Goal: Task Accomplishment & Management: Manage account settings

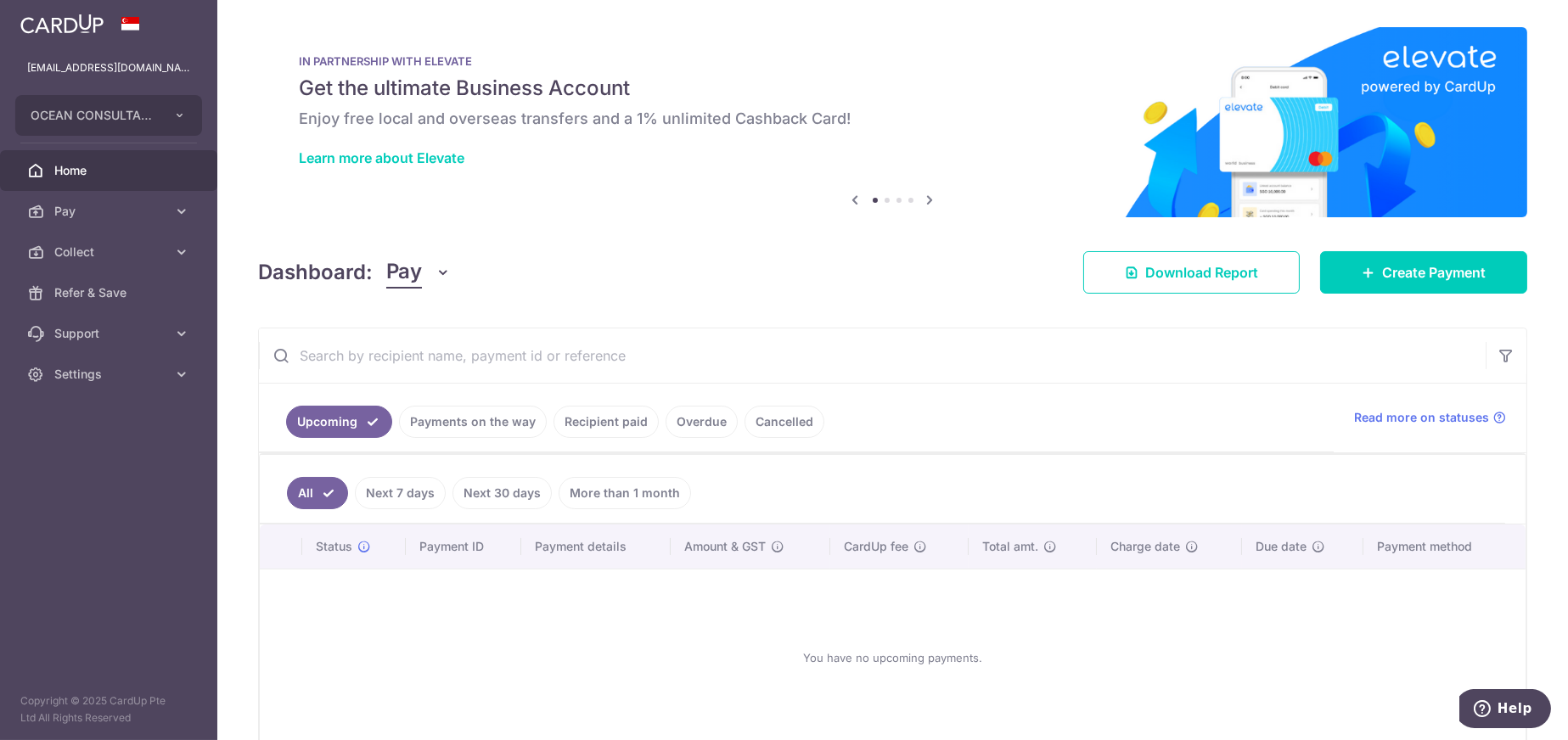
click at [454, 427] on link "Payments on the way" at bounding box center [473, 422] width 148 height 33
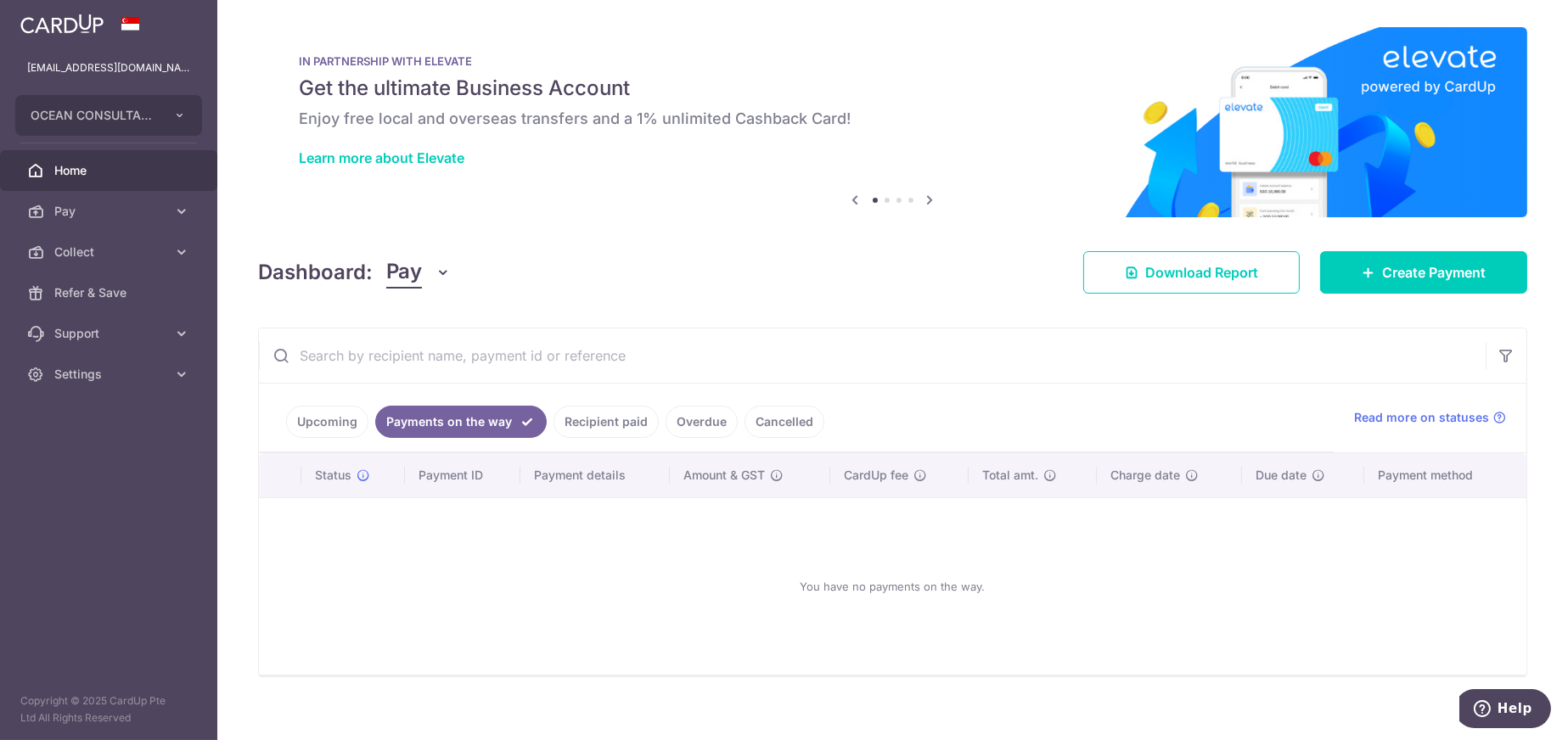
click at [339, 427] on link "Upcoming" at bounding box center [327, 422] width 82 height 33
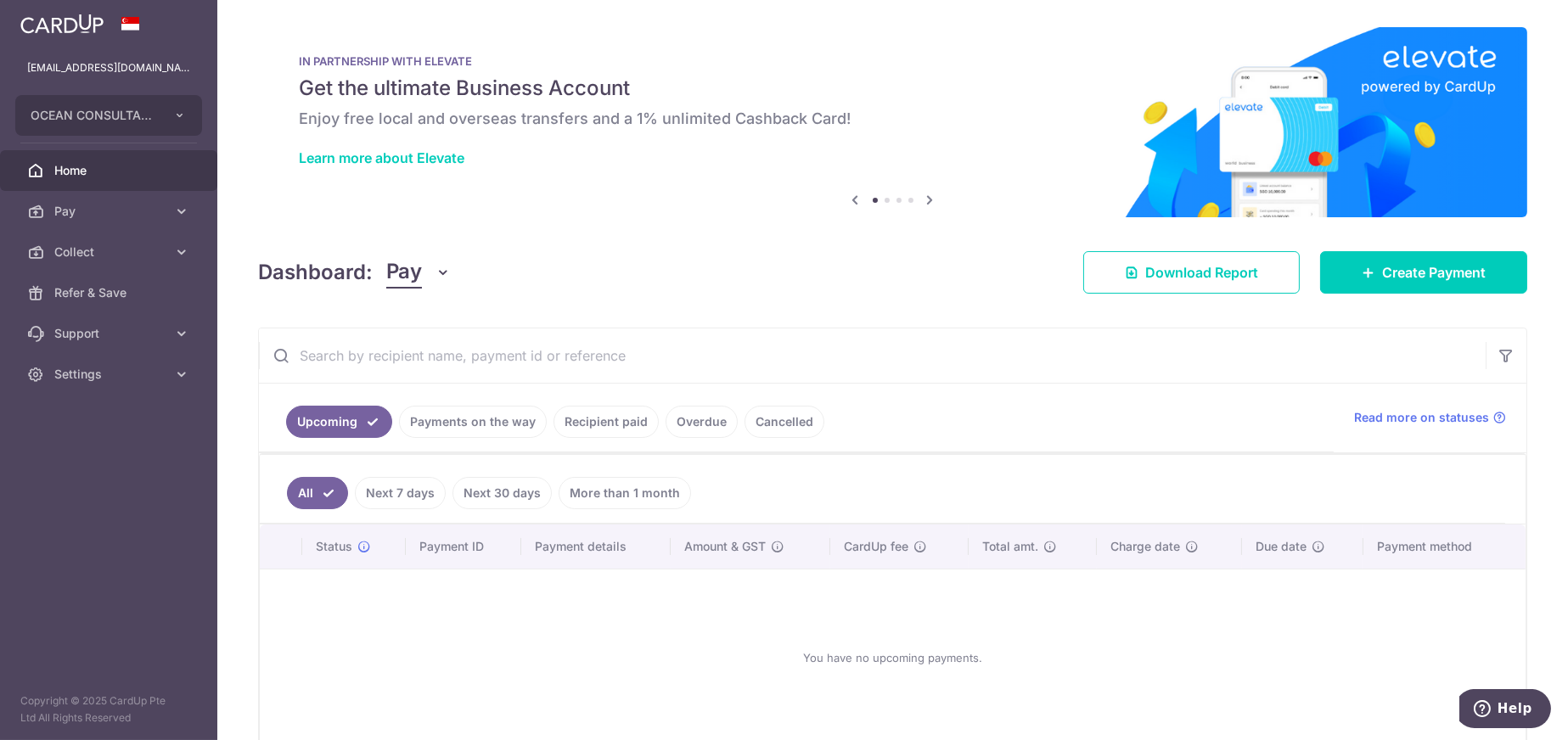
click at [442, 424] on link "Payments on the way" at bounding box center [473, 422] width 148 height 33
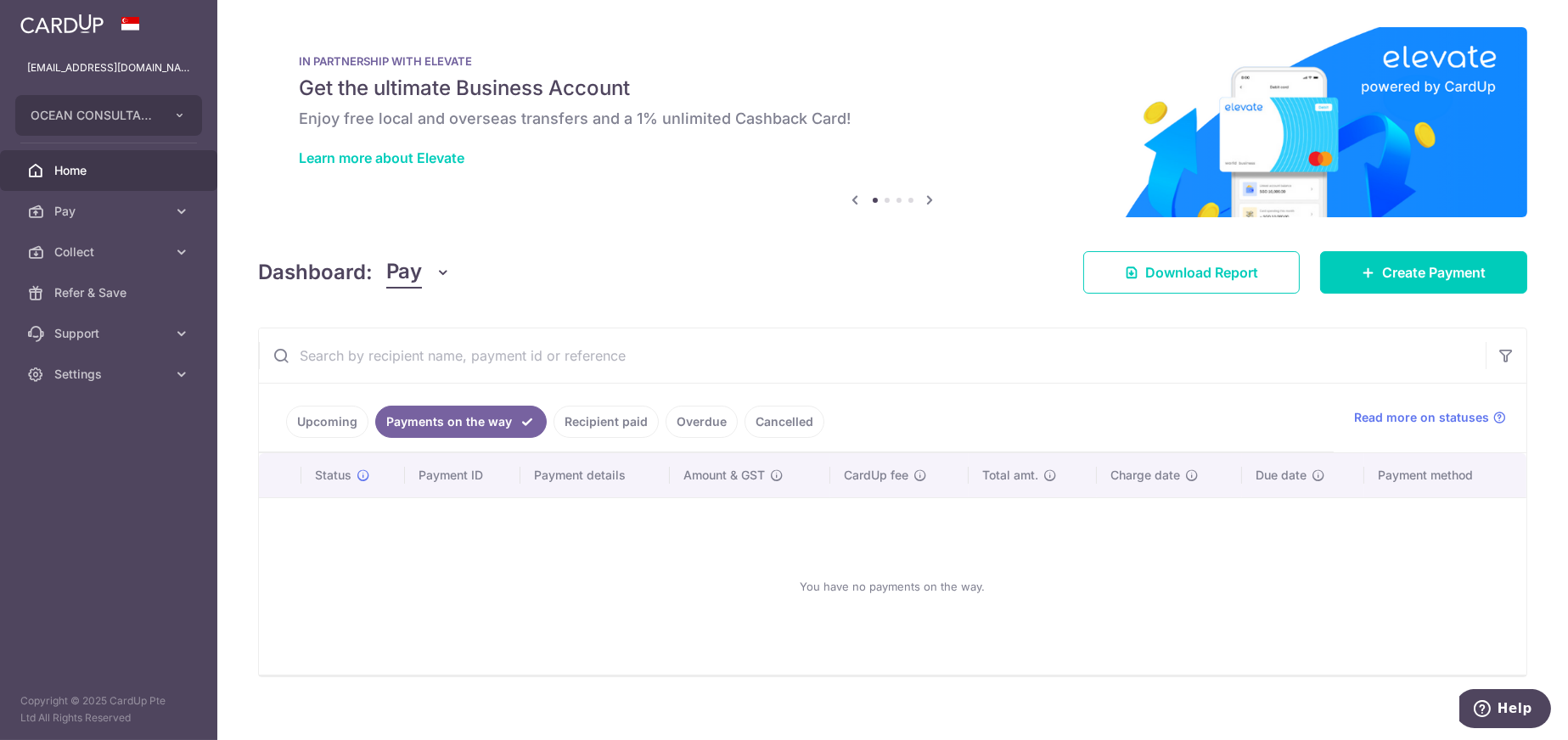
click at [612, 413] on link "Recipient paid" at bounding box center [606, 422] width 105 height 33
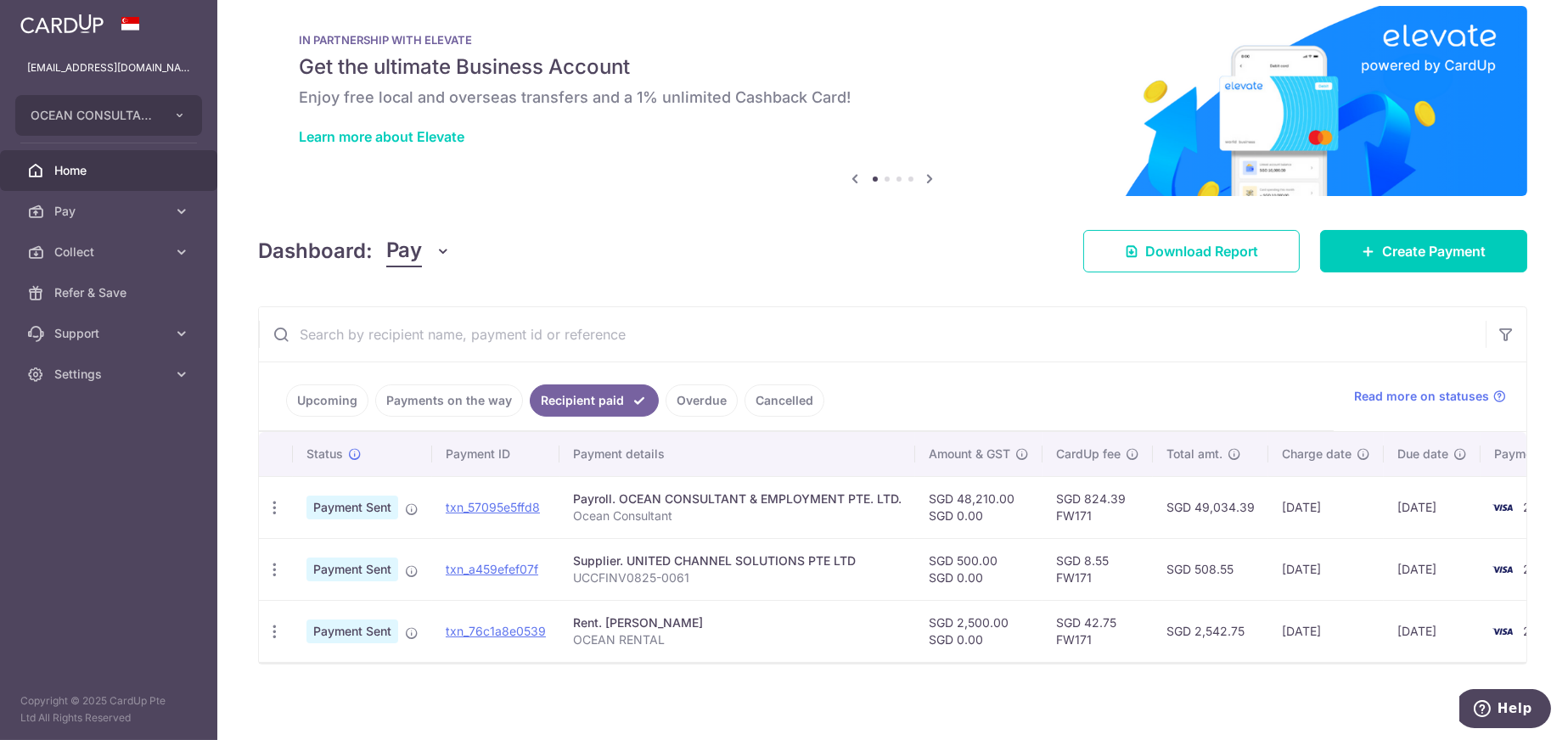
scroll to position [33, 0]
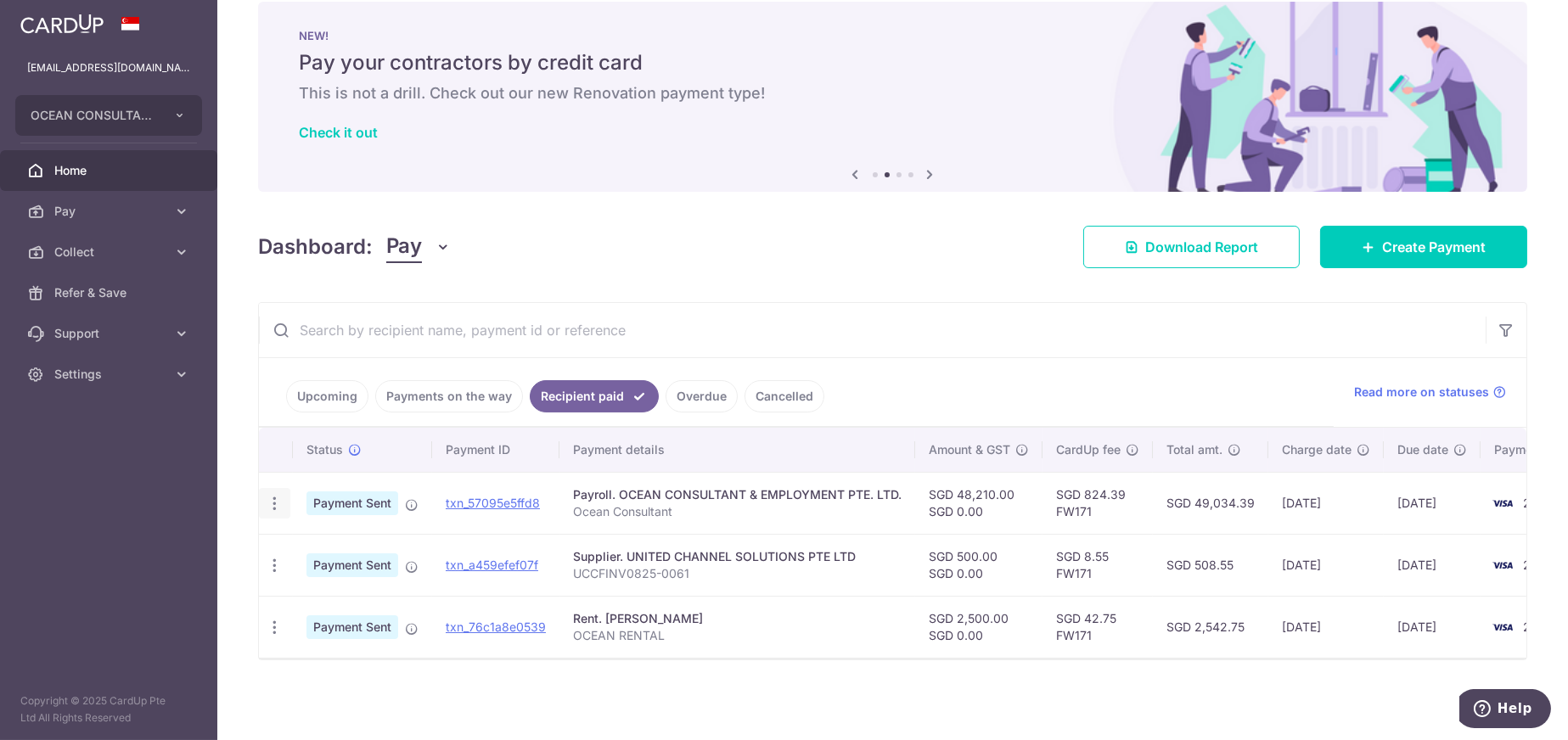
click at [274, 495] on icon "button" at bounding box center [274, 504] width 18 height 18
click at [722, 702] on div "× Pause Schedule Pause all future payments in this series Pause just this one p…" at bounding box center [893, 370] width 1351 height 740
click at [1227, 697] on div "× Pause Schedule Pause all future payments in this series Pause just this one p…" at bounding box center [893, 370] width 1351 height 740
click at [703, 393] on link "Overdue" at bounding box center [701, 397] width 72 height 33
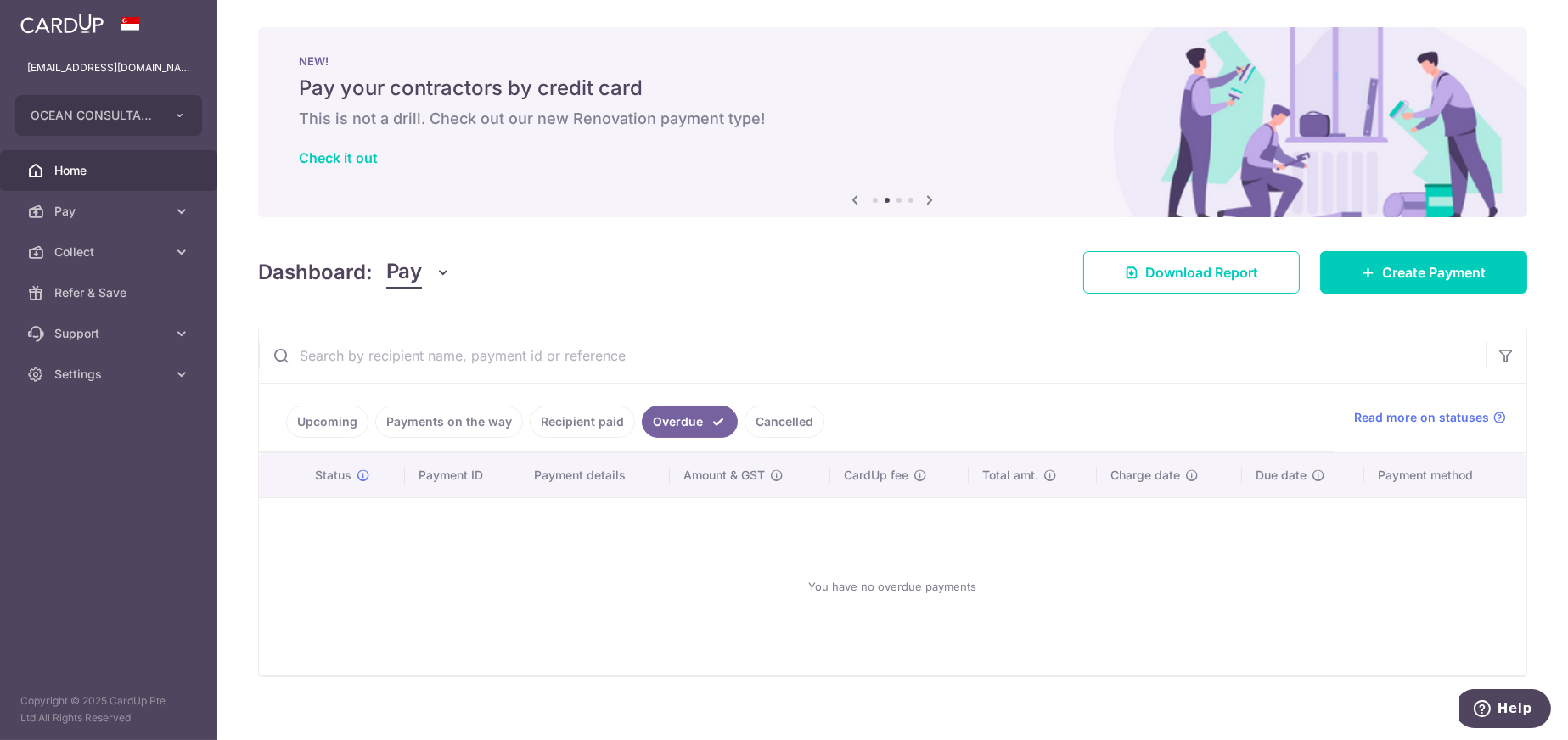
click at [591, 424] on link "Recipient paid" at bounding box center [582, 422] width 105 height 33
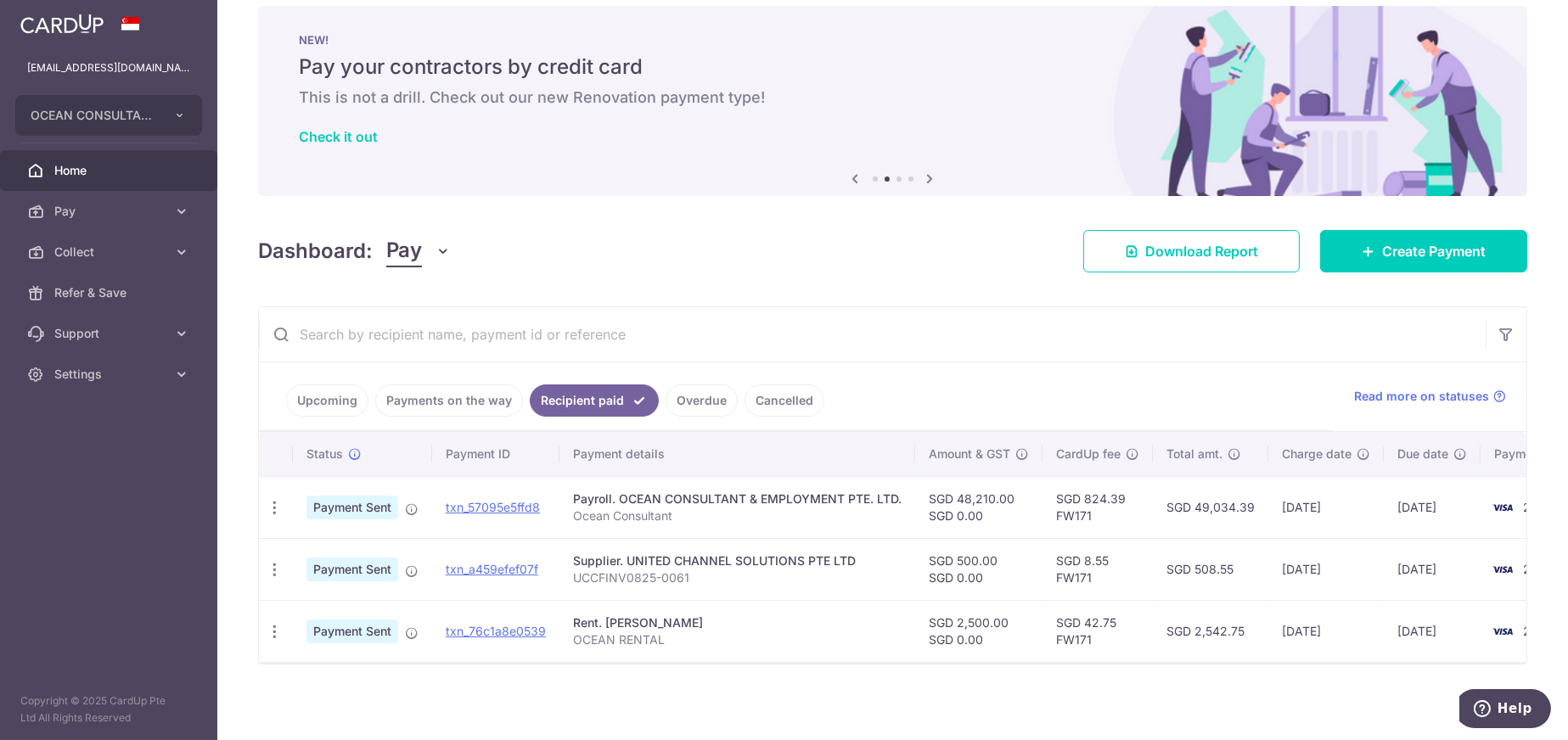
scroll to position [33, 0]
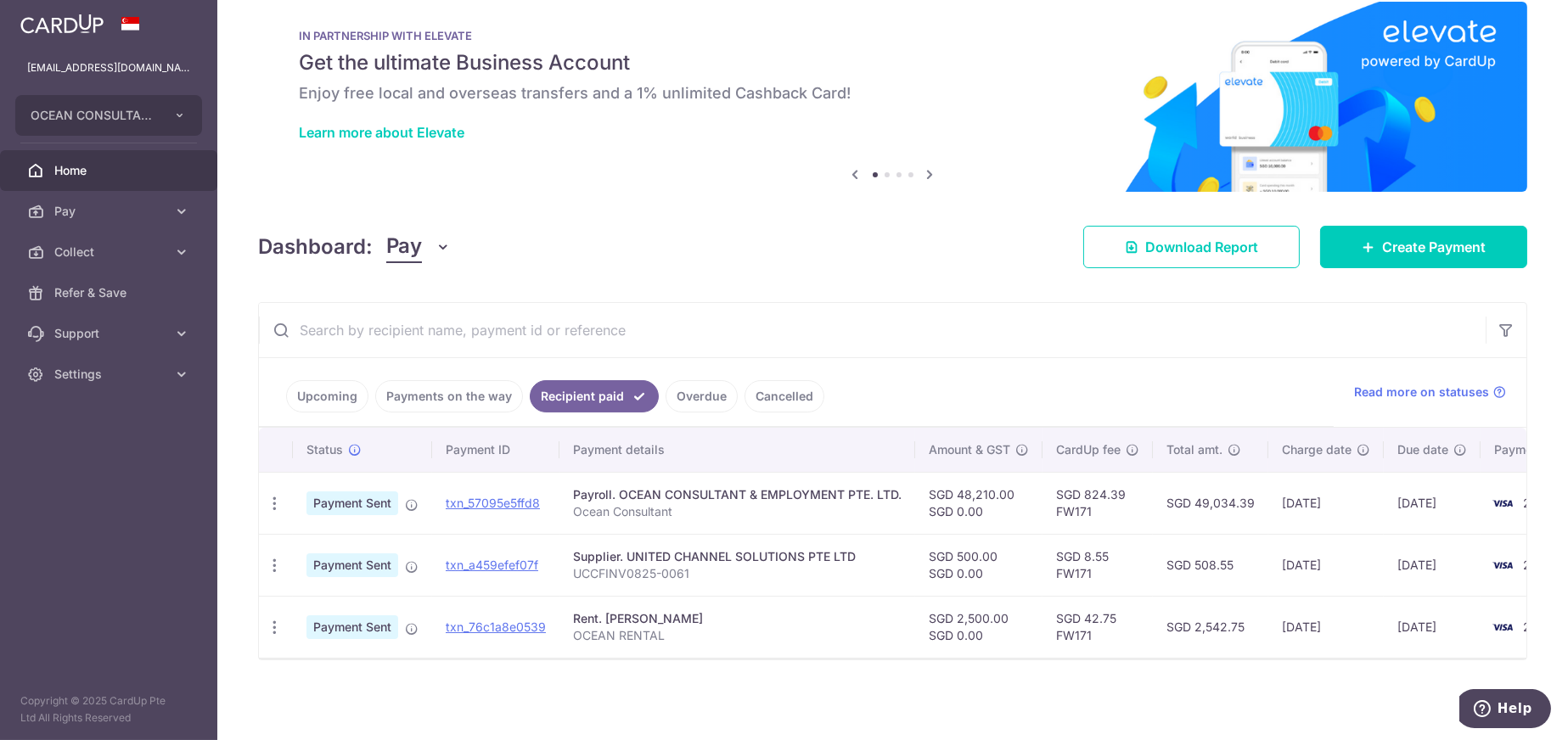
click at [679, 388] on link "Overdue" at bounding box center [701, 397] width 72 height 33
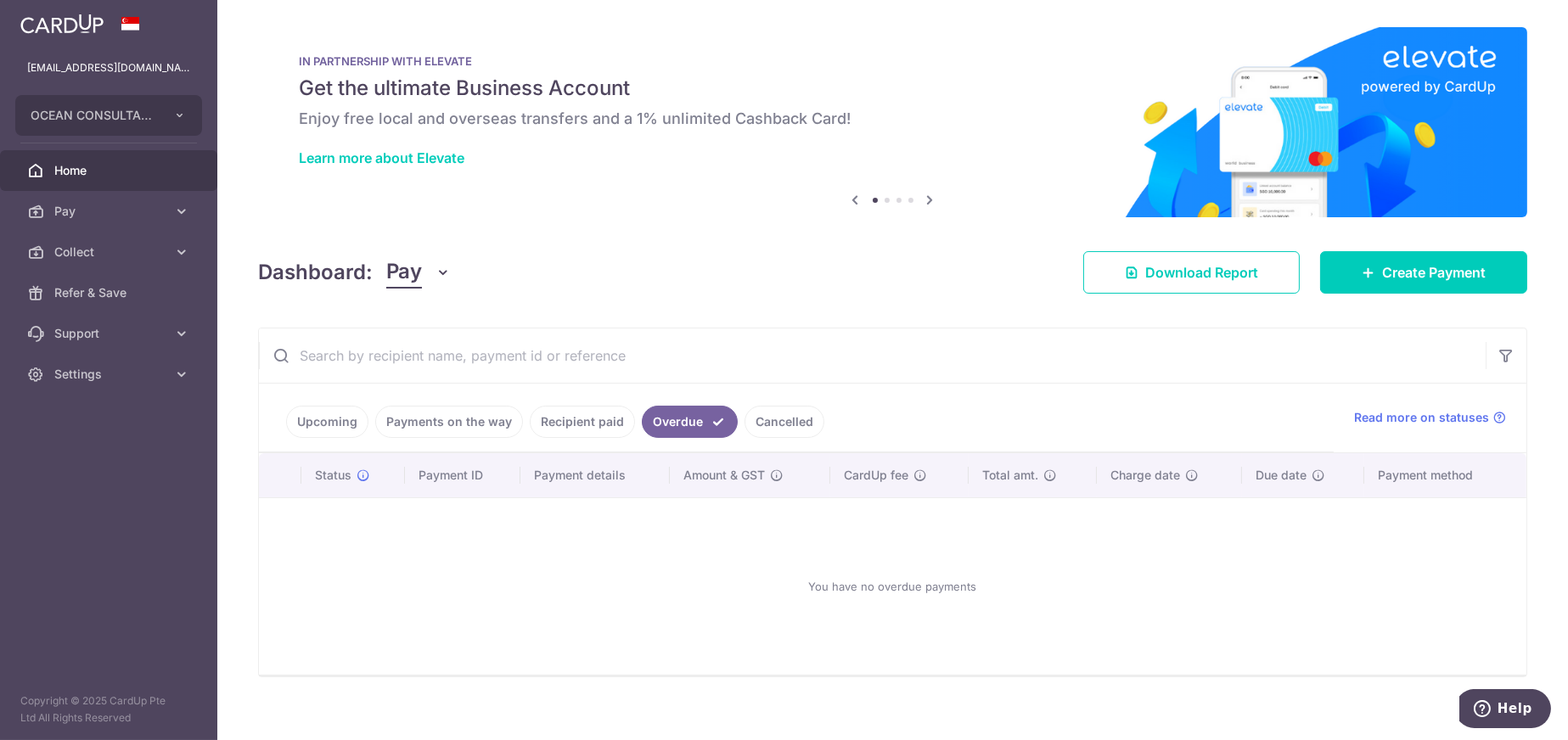
click at [772, 420] on link "Cancelled" at bounding box center [784, 422] width 80 height 33
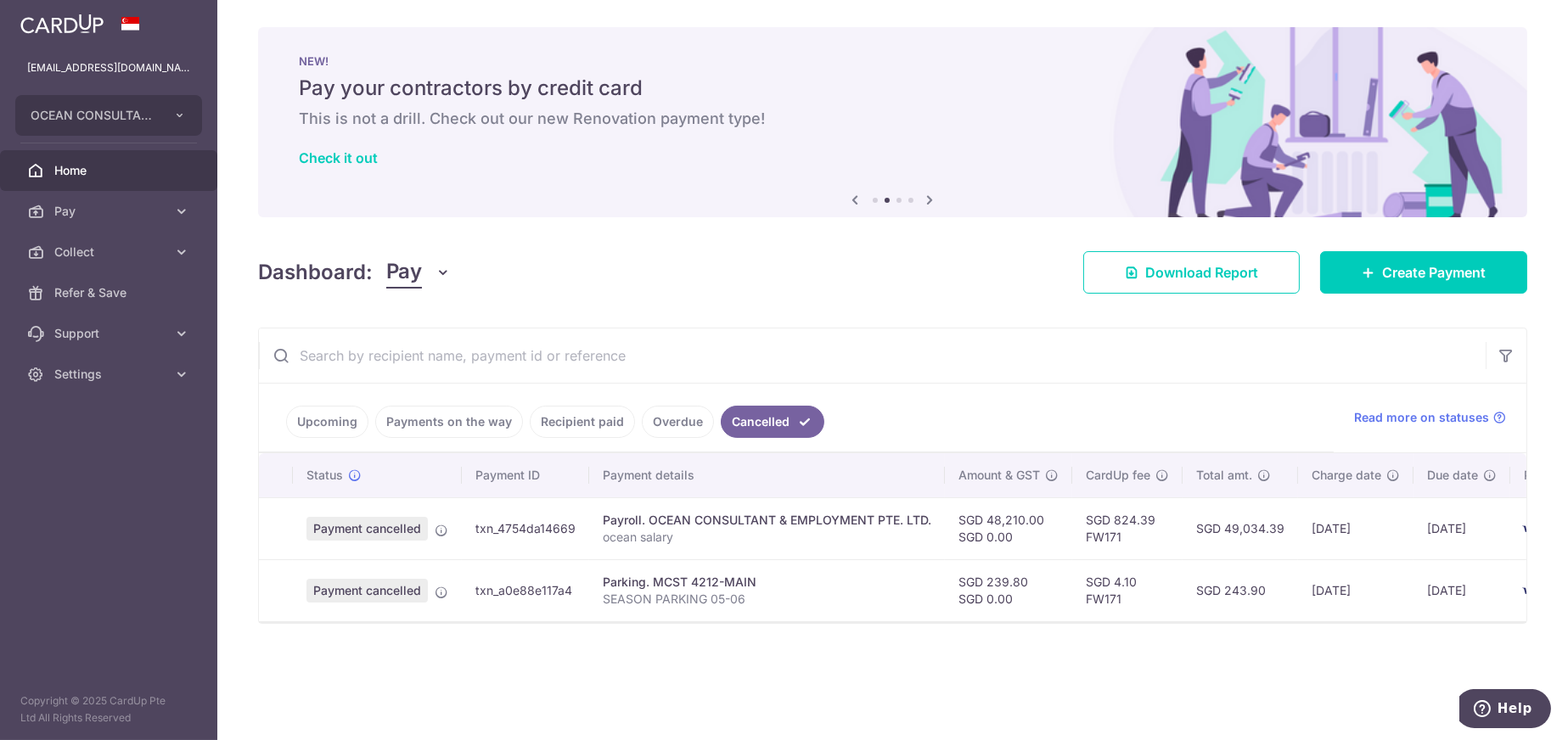
click at [591, 414] on link "Recipient paid" at bounding box center [582, 422] width 105 height 33
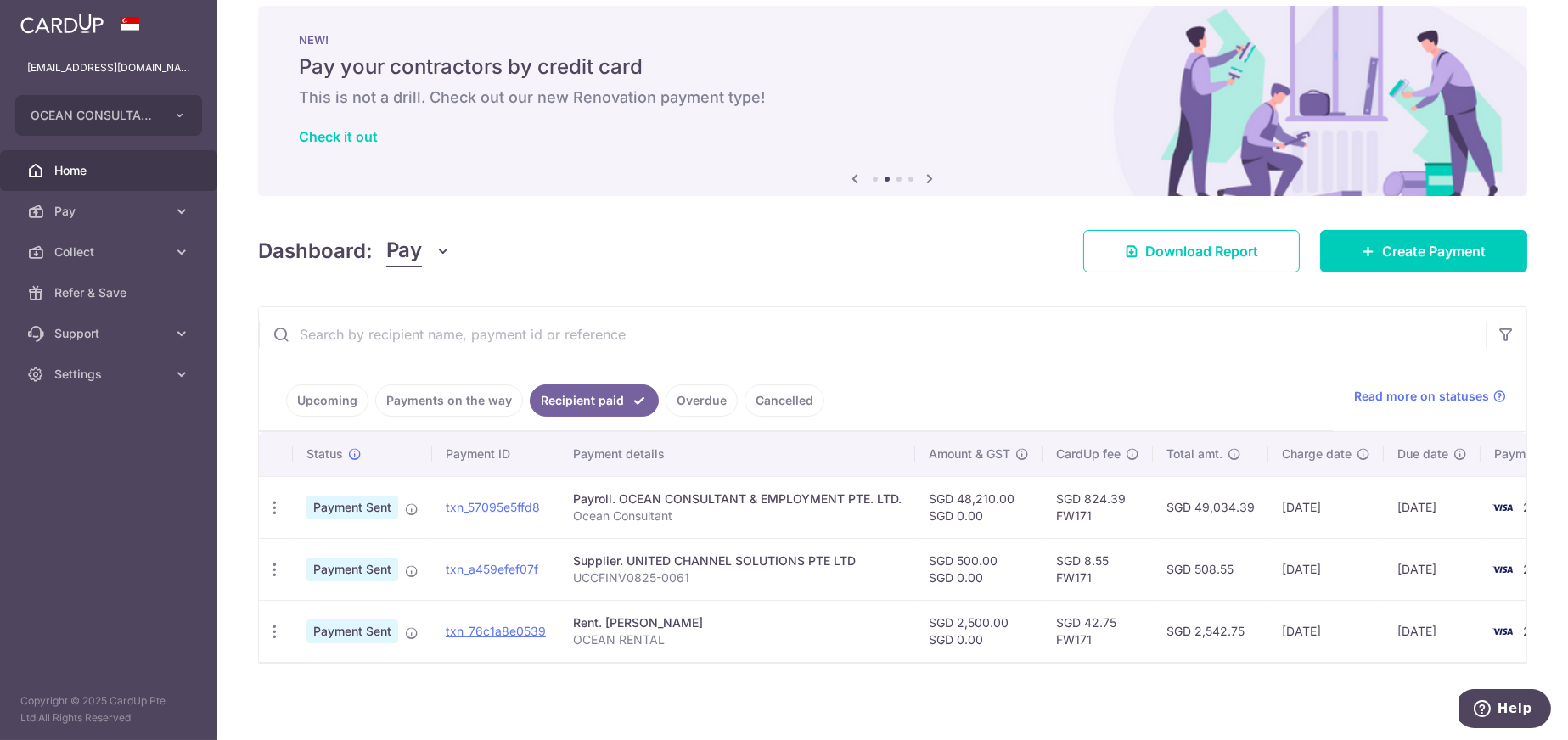
scroll to position [33, 0]
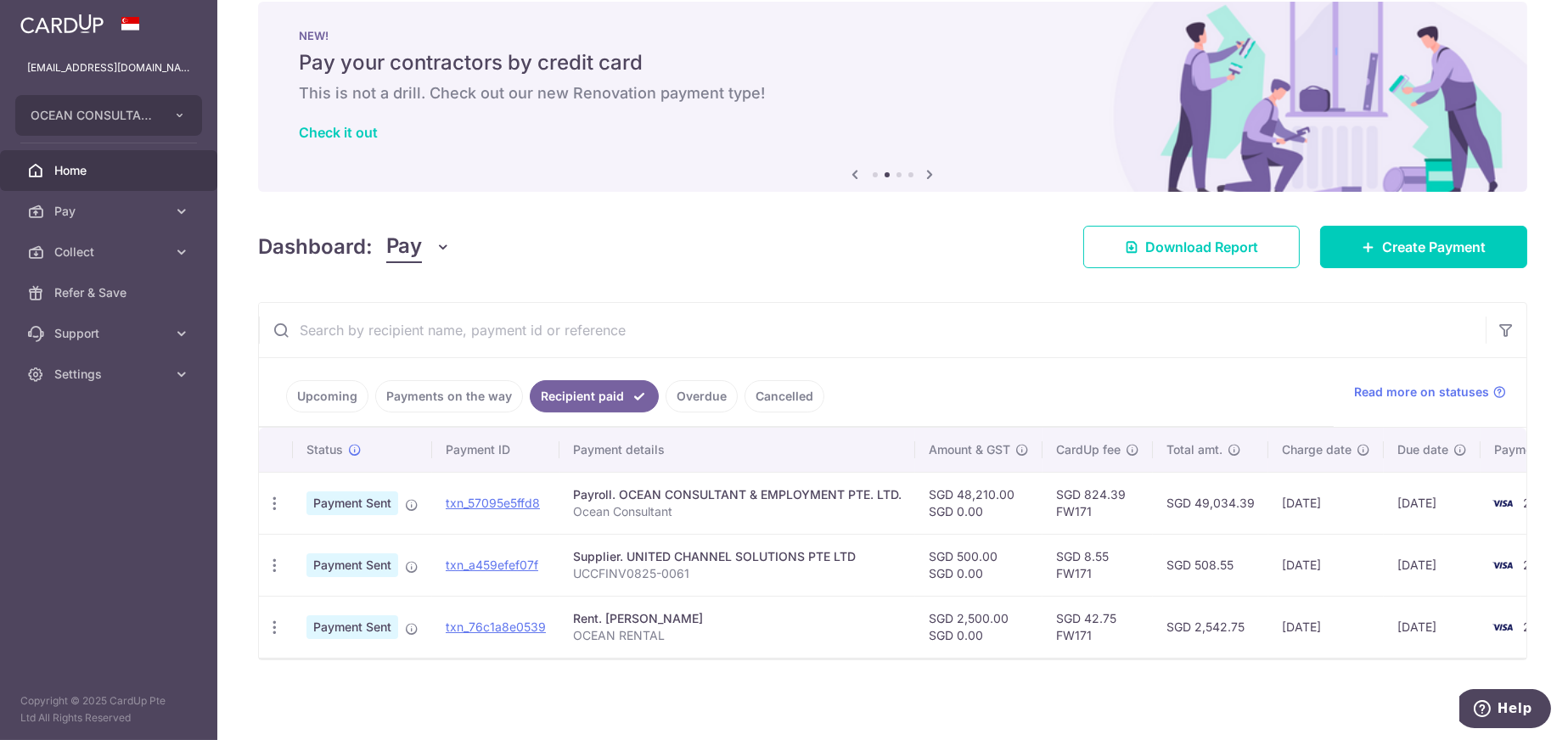
click at [424, 385] on link "Payments on the way" at bounding box center [449, 397] width 148 height 33
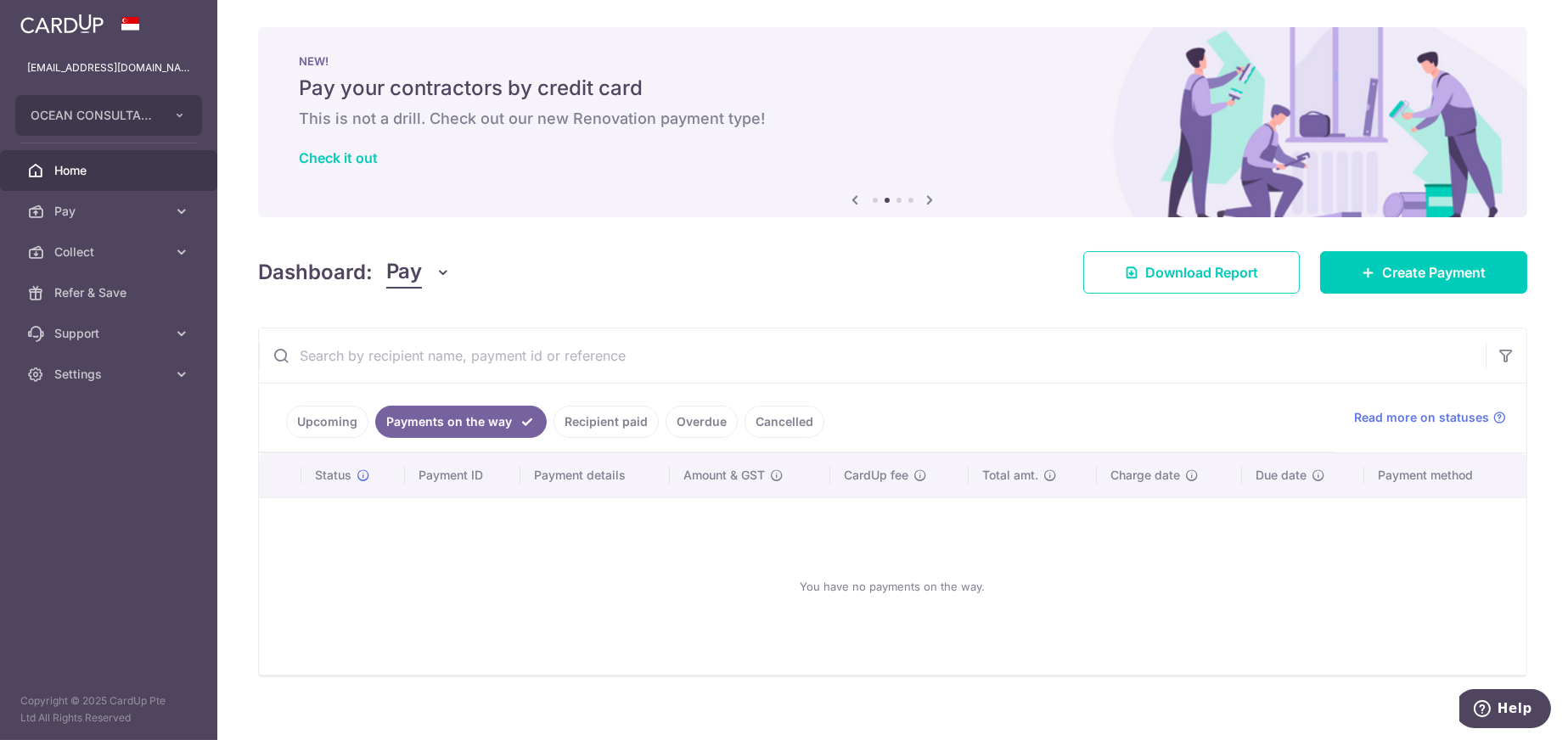
click at [320, 425] on link "Upcoming" at bounding box center [327, 422] width 82 height 33
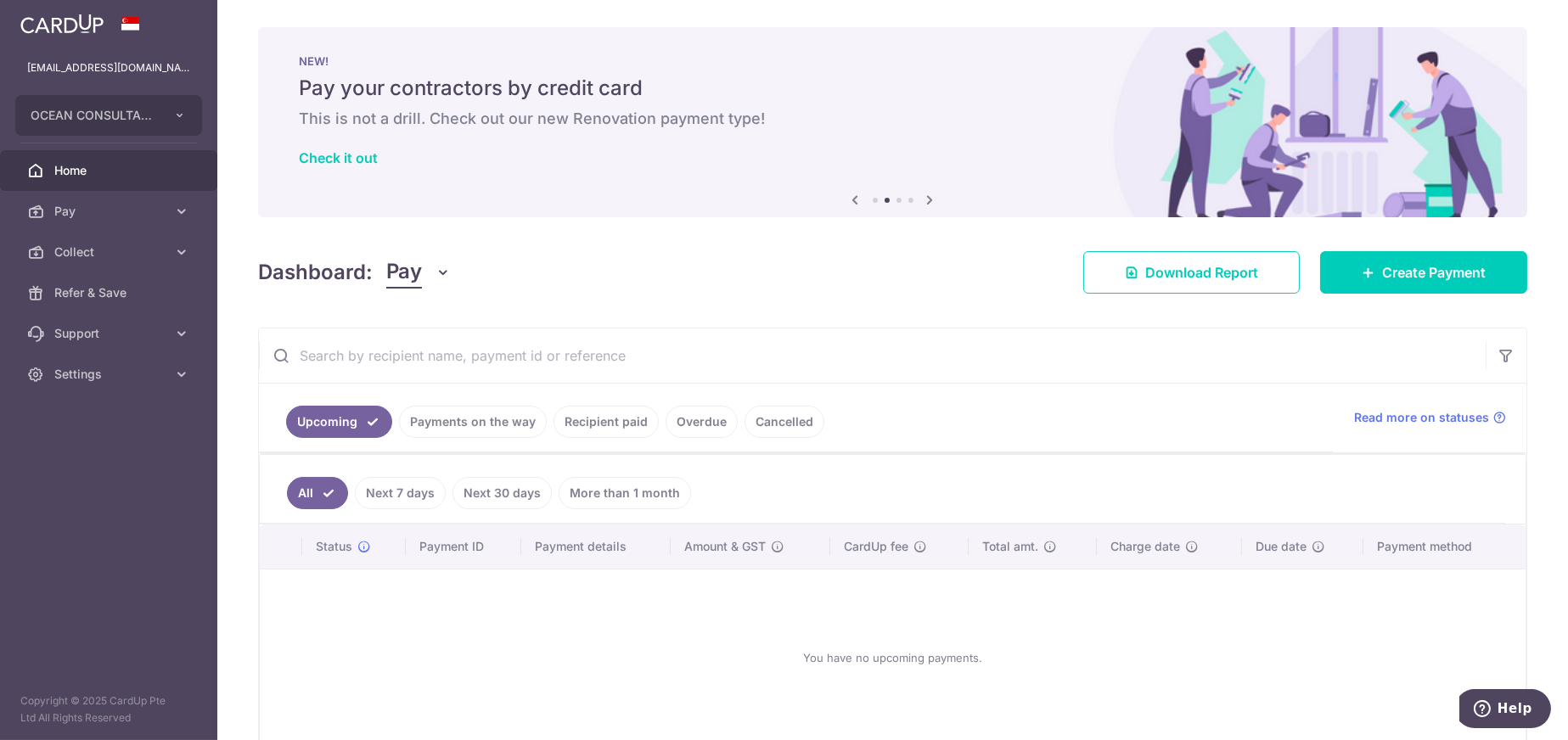
click at [478, 423] on link "Payments on the way" at bounding box center [473, 422] width 148 height 33
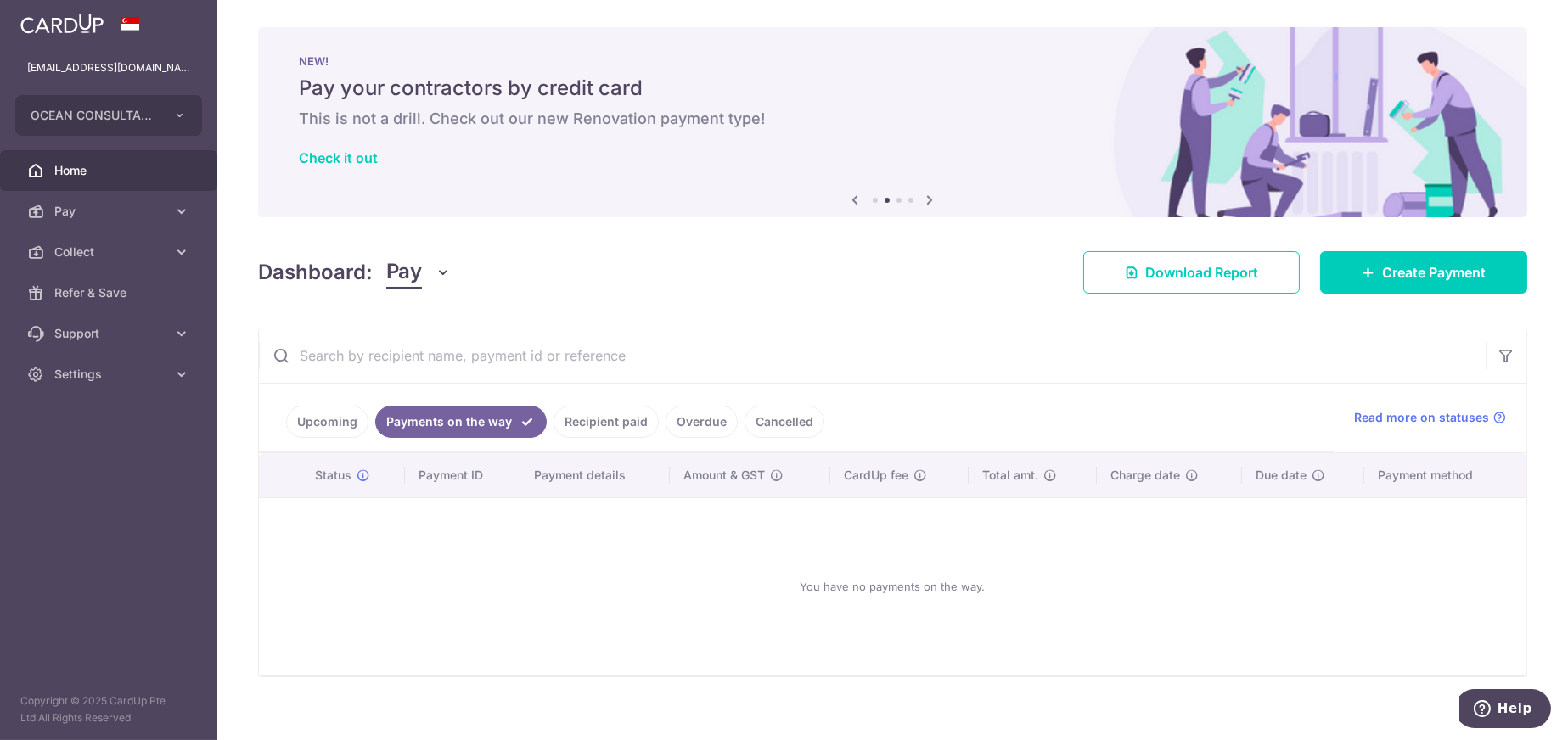
click at [605, 426] on link "Recipient paid" at bounding box center [606, 422] width 105 height 33
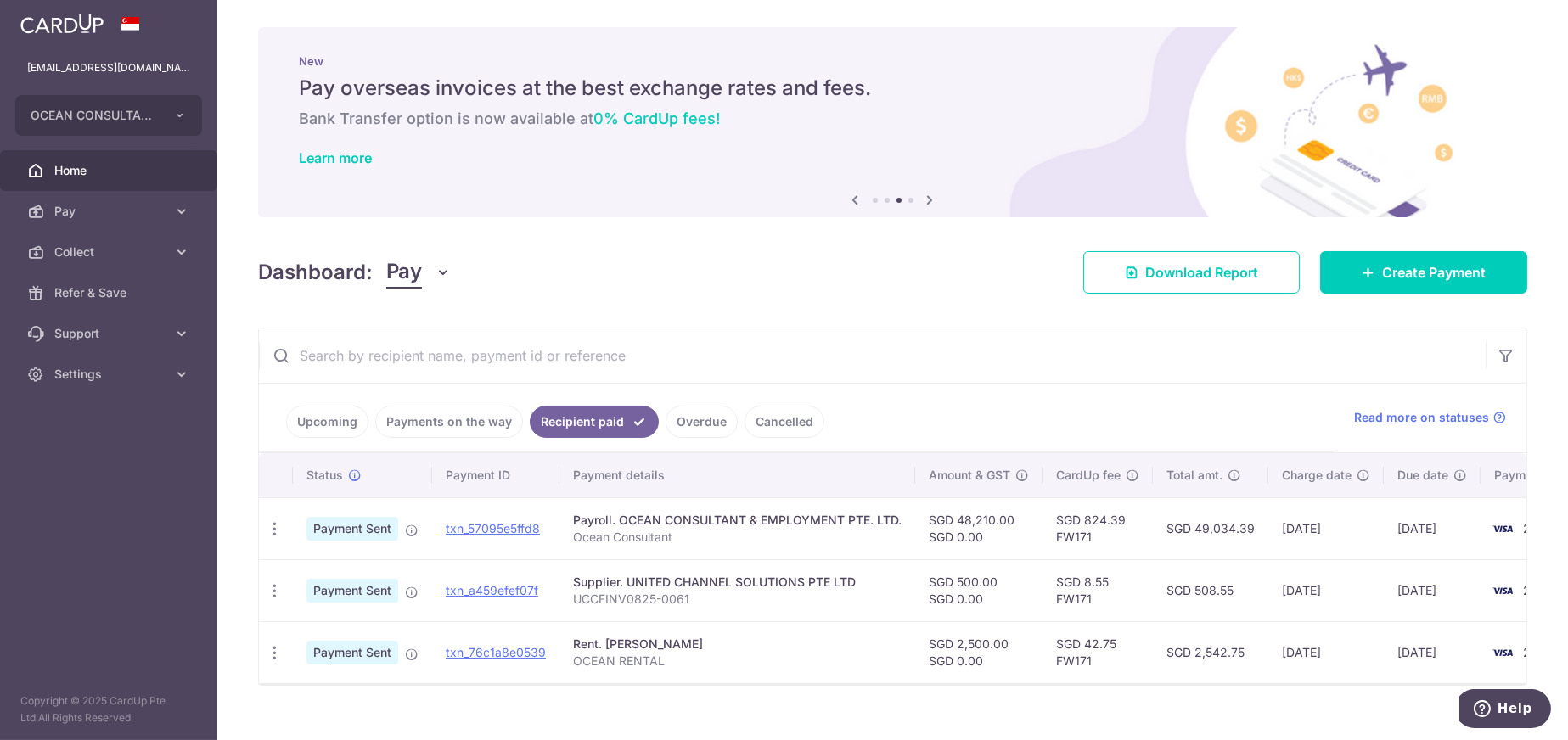
click at [688, 424] on link "Overdue" at bounding box center [701, 422] width 72 height 33
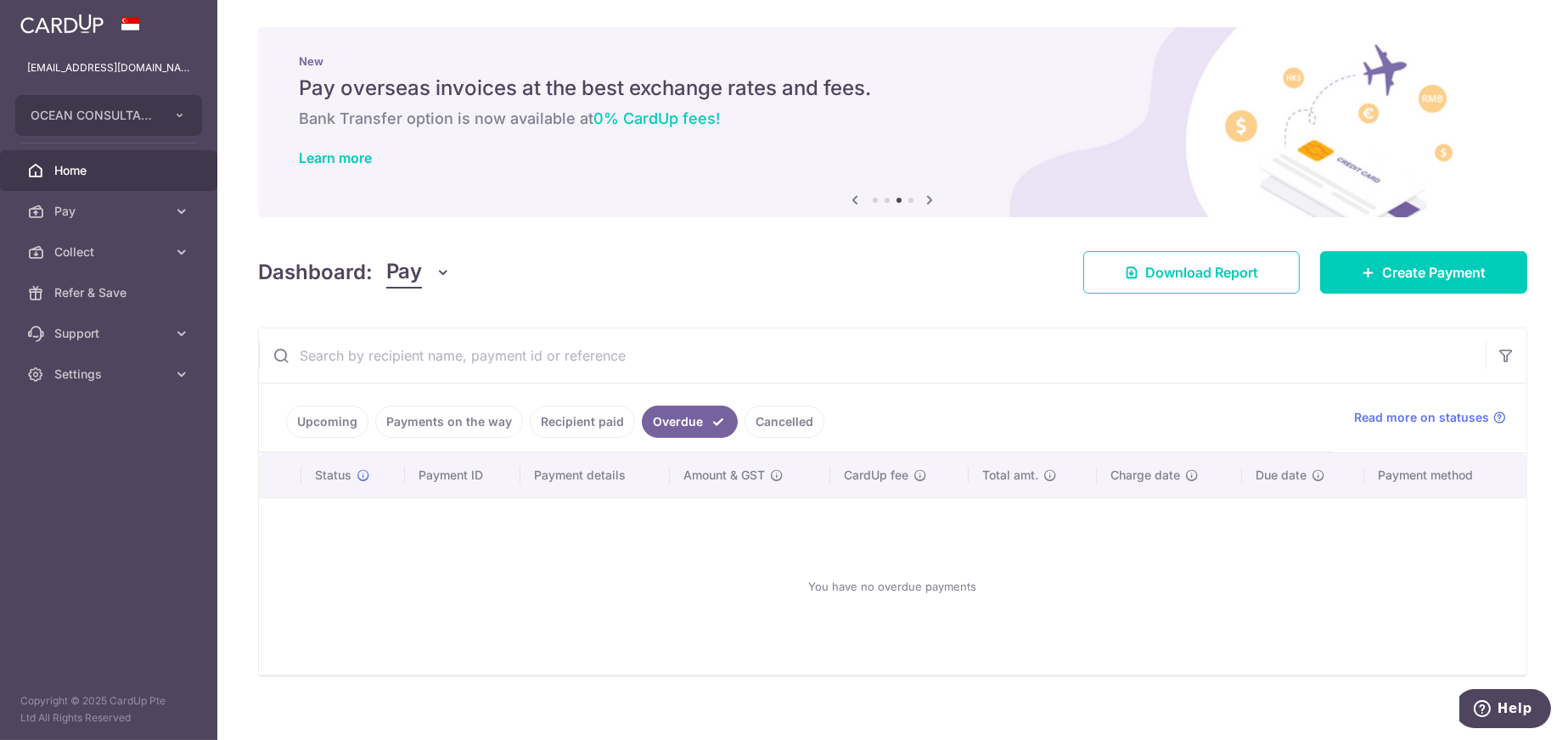
click at [761, 417] on link "Cancelled" at bounding box center [784, 422] width 80 height 33
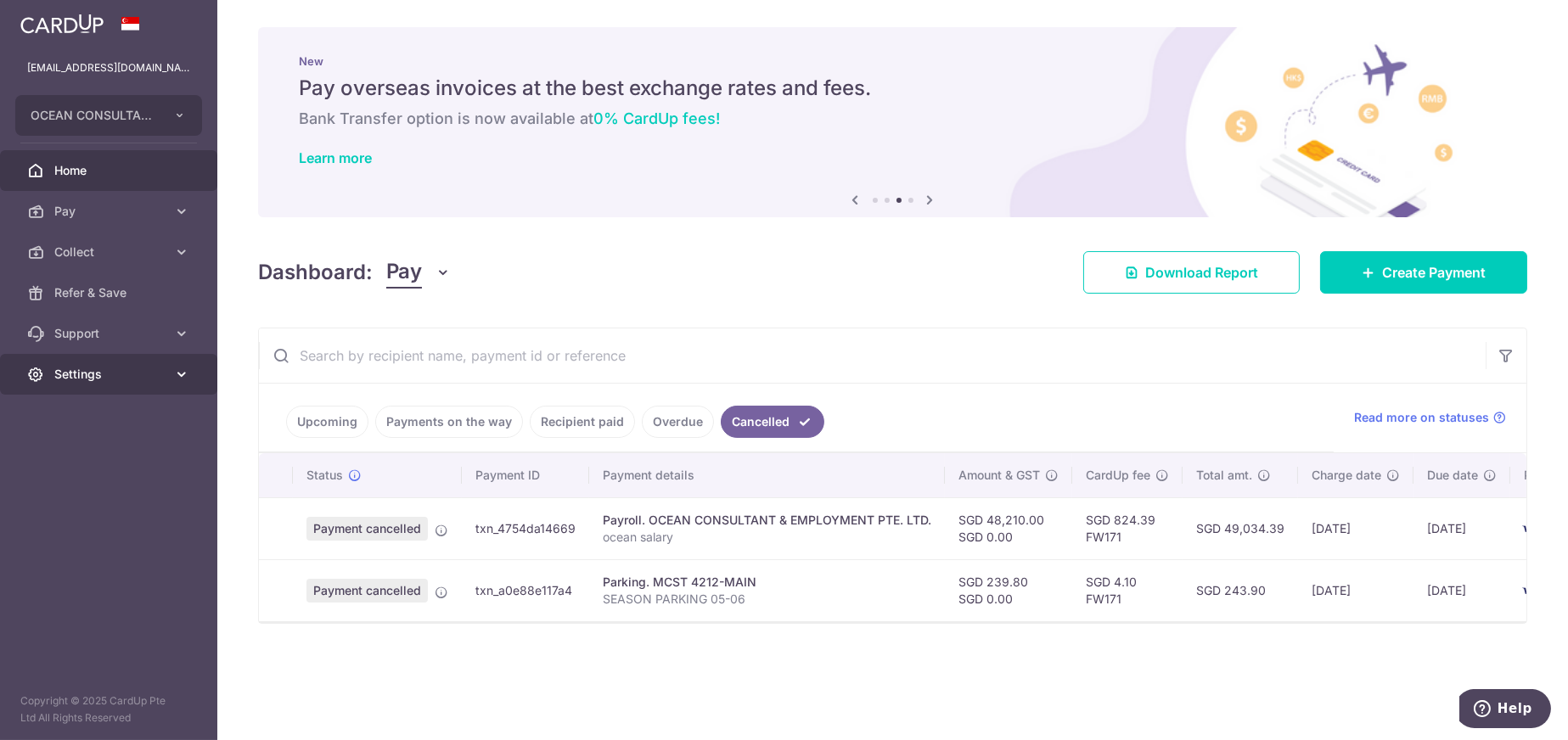
click at [105, 371] on span "Settings" at bounding box center [110, 375] width 112 height 17
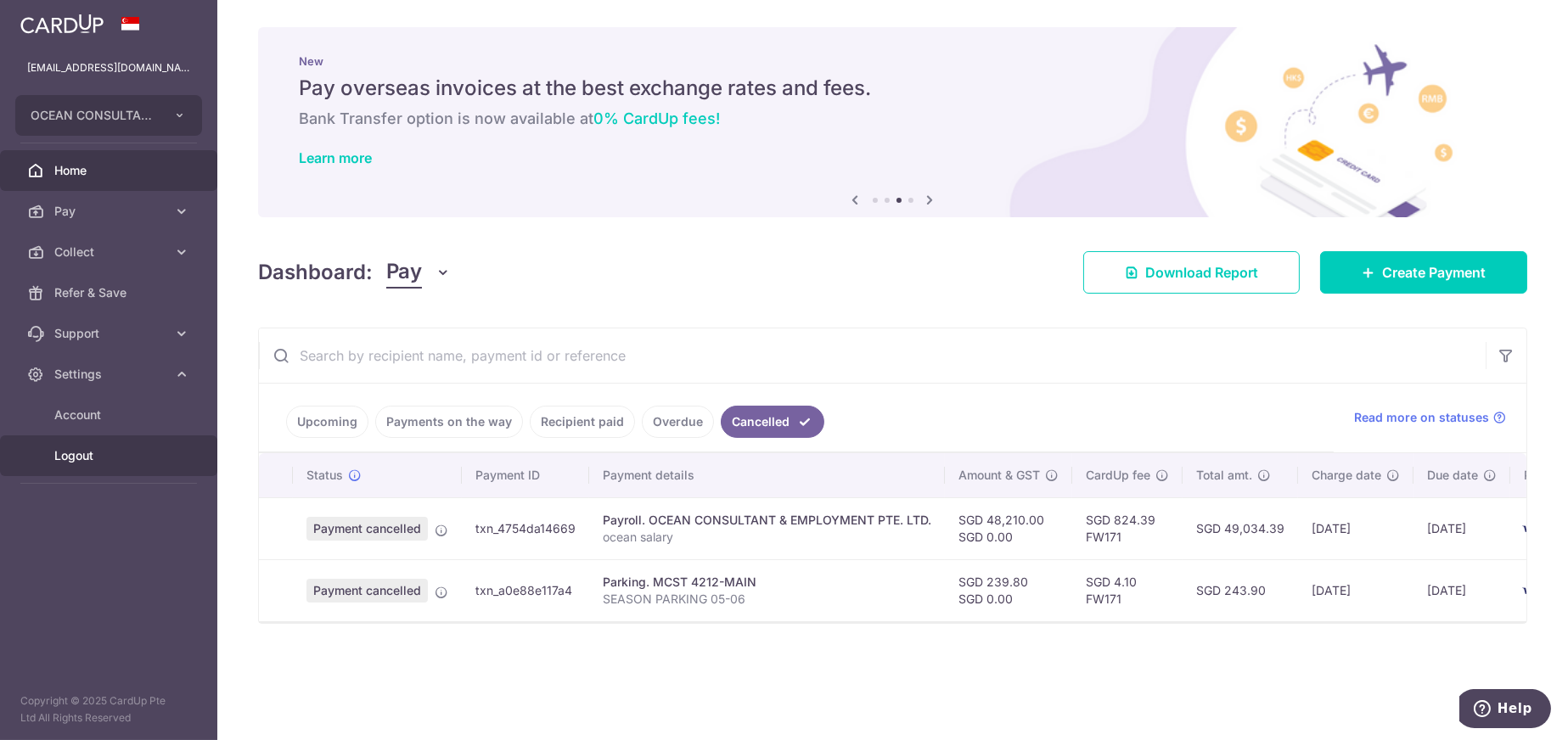
click at [108, 450] on span "Logout" at bounding box center [110, 456] width 112 height 17
